Goal: Information Seeking & Learning: Learn about a topic

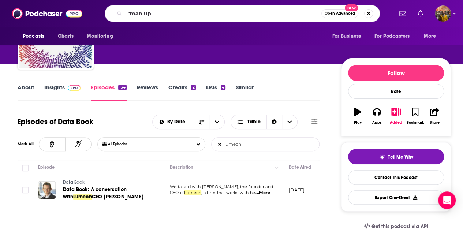
type input ""man up""
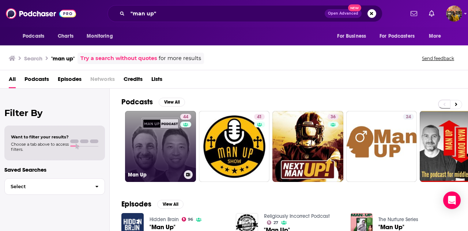
click at [163, 150] on link "44 Man Up" at bounding box center [160, 146] width 71 height 71
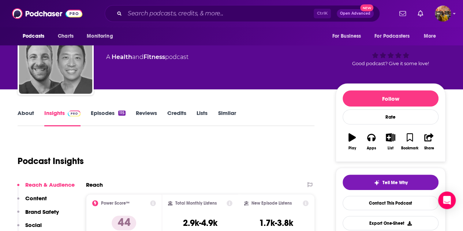
scroll to position [31, 0]
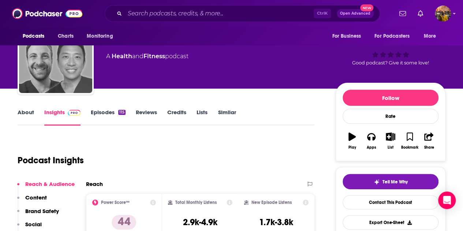
click at [102, 115] on link "Episodes 115" at bounding box center [108, 117] width 35 height 17
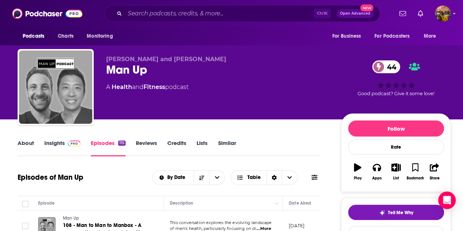
click at [30, 145] on link "About" at bounding box center [26, 147] width 16 height 17
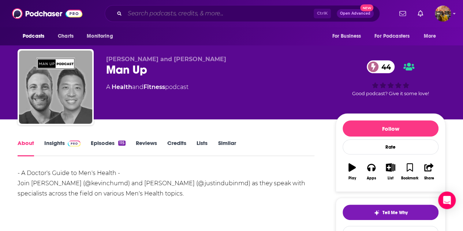
click at [138, 14] on input "Search podcasts, credits, & more..." at bounding box center [219, 14] width 189 height 12
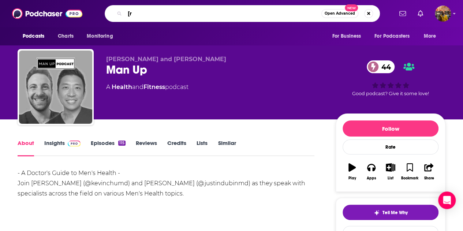
type input "["
type input "press 1 for nick"
